Goal: Transaction & Acquisition: Purchase product/service

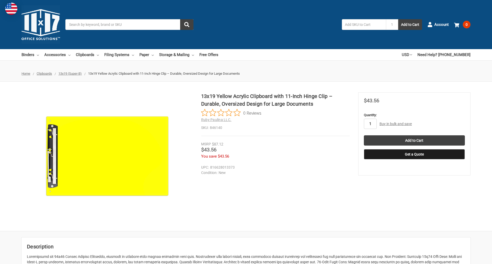
click at [370, 124] on input "1" at bounding box center [370, 124] width 13 height 10
type input "2"
click at [414, 154] on button "Get a Quote" at bounding box center [414, 154] width 101 height 10
click at [414, 141] on input "Add to Cart" at bounding box center [414, 140] width 101 height 10
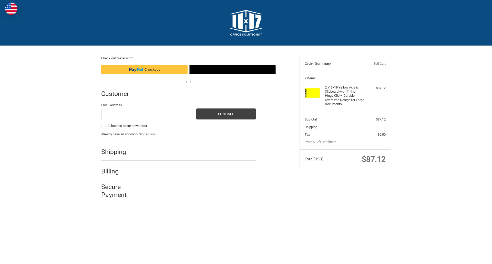
click at [146, 114] on input "Email Address" at bounding box center [146, 115] width 90 height 12
type input "reflectiz@bigcommerce.com"
click at [226, 114] on button "Continue" at bounding box center [225, 114] width 59 height 11
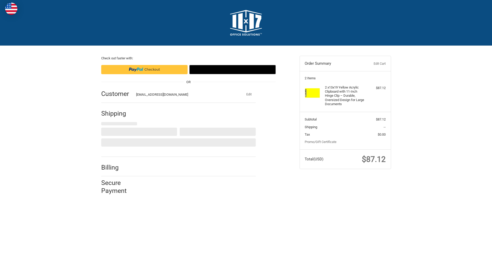
select select "US"
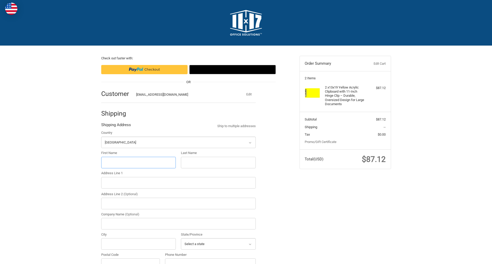
click at [138, 163] on input "First Name" at bounding box center [138, 163] width 75 height 12
type input "reflectiz"
click at [218, 163] on input "Last Name" at bounding box center [218, 163] width 75 height 12
type input "bigcommerce"
click at [130, 259] on input "Postal Code" at bounding box center [130, 265] width 59 height 12
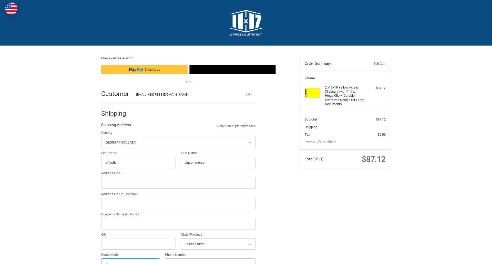
scroll to position [6, 0]
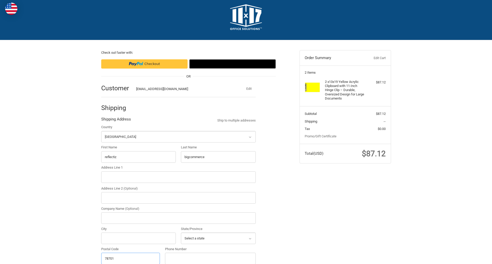
click at [130, 258] on input "78701" at bounding box center [130, 259] width 59 height 12
type input "78701"
click at [178, 177] on input "Address Line 1" at bounding box center [178, 178] width 154 height 12
type input "11305 4 Points Dr Building 2, Suite 100"
click at [116, 121] on legend "Shipping Address" at bounding box center [116, 121] width 30 height 8
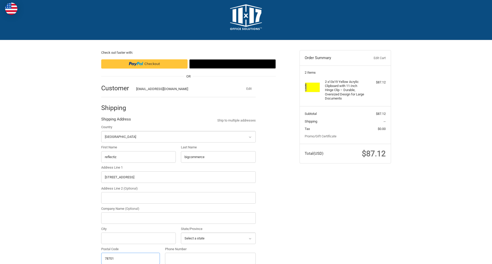
click at [130, 258] on input "78701" at bounding box center [130, 259] width 59 height 12
type input "78701"
select select "[GEOGRAPHIC_DATA]"
click at [178, 198] on input "Address Line 2 (Optional)" at bounding box center [178, 198] width 154 height 12
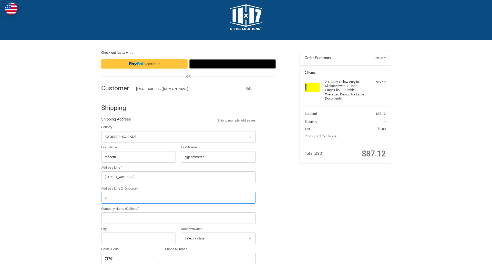
type input "2"
click at [138, 238] on input "City" at bounding box center [138, 239] width 75 height 12
click at [138, 238] on input "Austin" at bounding box center [138, 239] width 75 height 12
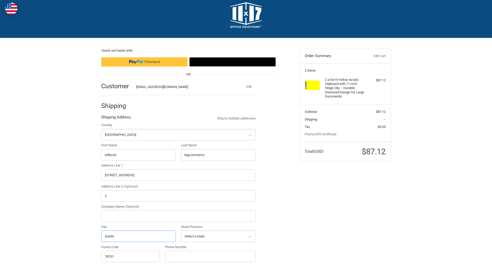
scroll to position [160, 0]
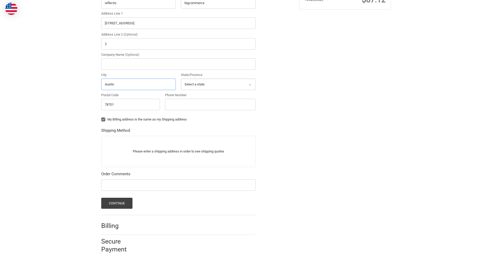
type input "Austin"
click at [210, 104] on input "Phone Number" at bounding box center [210, 105] width 91 height 12
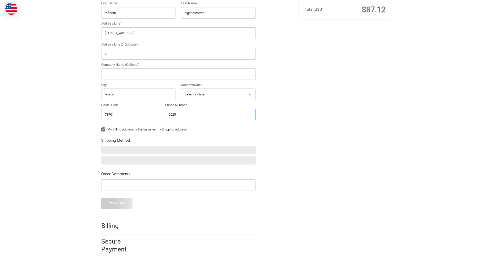
scroll to position [150, 0]
type input "2025550150"
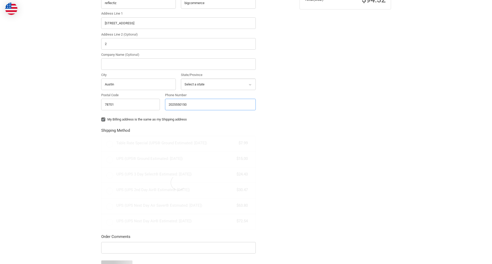
radio input "true"
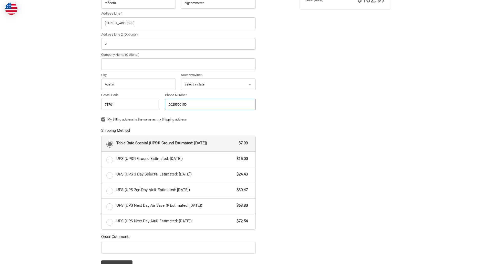
type input "2025550150"
click at [178, 64] on input "Company Name (Optional)" at bounding box center [178, 64] width 154 height 12
type input "bigcommerce"
click at [101, 123] on form "Country Select a country Afghanistan Åland Islands Albania Algeria American Sam…" at bounding box center [178, 121] width 154 height 301
click at [101, 255] on form "Country Select a country Afghanistan Åland Islands Albania Algeria American Sam…" at bounding box center [178, 121] width 154 height 301
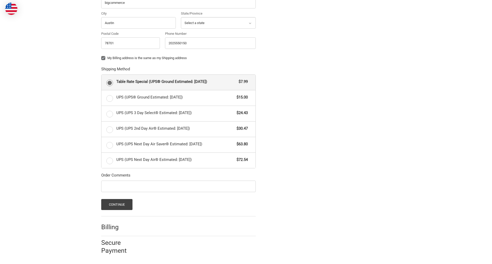
scroll to position [223, 0]
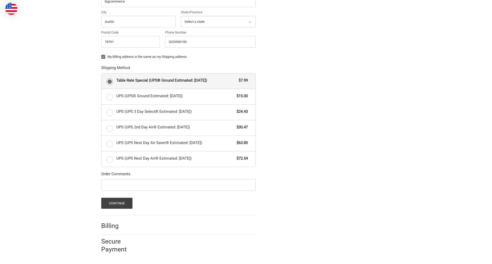
click at [178, 81] on span "Table Rate Special (UPS® Ground Estimated: Tue, Aug 26)" at bounding box center [176, 81] width 120 height 6
click at [102, 74] on input "Table Rate Special (UPS® Ground Estimated: Tue, Aug 26) $7.99" at bounding box center [101, 74] width 0 height 0
click at [117, 203] on button "Continue" at bounding box center [117, 203] width 32 height 11
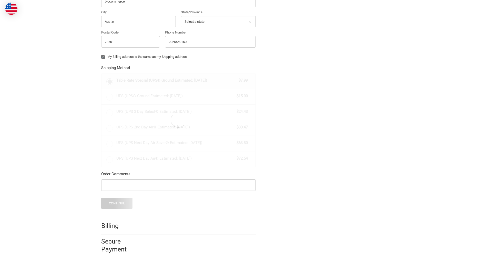
scroll to position [0, 0]
